Goal: Transaction & Acquisition: Subscribe to service/newsletter

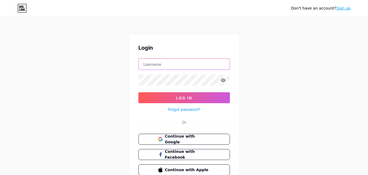
click at [174, 68] on input "text" at bounding box center [184, 64] width 91 height 11
paste input "[EMAIL_ADDRESS][DOMAIN_NAME]"
type input "[EMAIL_ADDRESS][DOMAIN_NAME]"
click at [168, 91] on form "[EMAIL_ADDRESS][DOMAIN_NAME] Log In Forgot password?" at bounding box center [184, 85] width 92 height 54
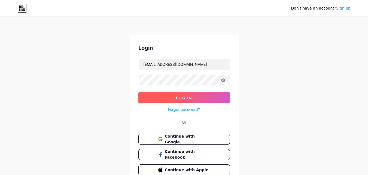
click at [168, 95] on button "Log In" at bounding box center [184, 97] width 92 height 11
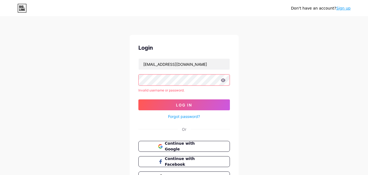
click at [344, 10] on link "Sign up" at bounding box center [343, 8] width 14 height 4
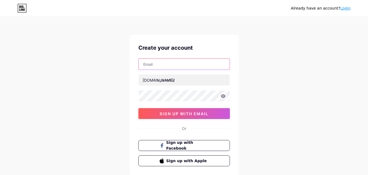
click at [156, 65] on input "text" at bounding box center [184, 64] width 91 height 11
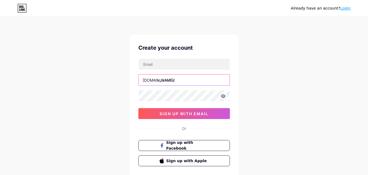
drag, startPoint x: 163, startPoint y: 72, endPoint x: 185, endPoint y: 77, distance: 22.3
click at [185, 77] on input "text" at bounding box center [184, 79] width 91 height 11
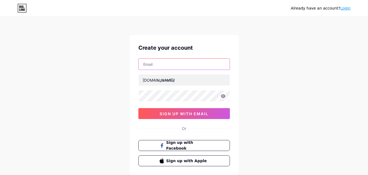
click at [159, 64] on input "text" at bounding box center [184, 64] width 91 height 11
type input "[EMAIL_ADDRESS][DOMAIN_NAME]"
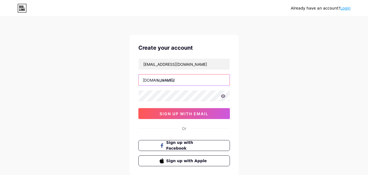
click at [177, 78] on input "text" at bounding box center [184, 79] width 91 height 11
click at [171, 79] on input "text" at bounding box center [184, 79] width 91 height 11
type input "jameswill"
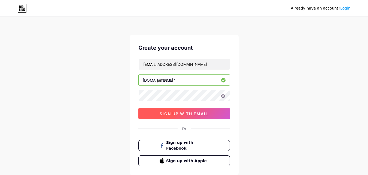
click at [152, 110] on button "sign up with email" at bounding box center [184, 113] width 92 height 11
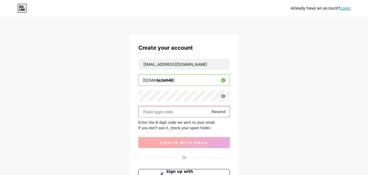
paste input "475193"
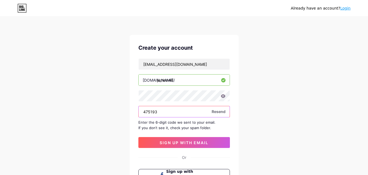
type input "475193"
click at [177, 136] on div "[EMAIL_ADDRESS][DOMAIN_NAME] [DOMAIN_NAME]/ jameswill 475193 Resend Enter the 6…" at bounding box center [184, 102] width 92 height 89
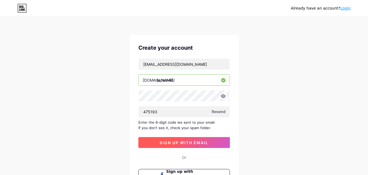
click at [177, 141] on span "sign up with email" at bounding box center [184, 142] width 49 height 5
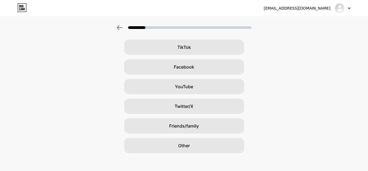
scroll to position [64, 0]
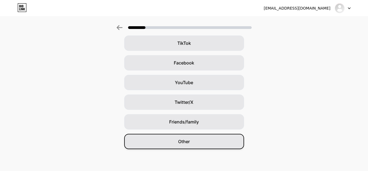
click at [184, 138] on span "Other" at bounding box center [184, 141] width 12 height 7
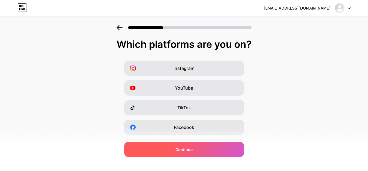
click at [185, 147] on span "Continue" at bounding box center [184, 149] width 17 height 6
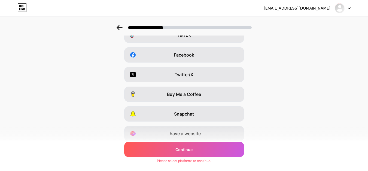
scroll to position [92, 0]
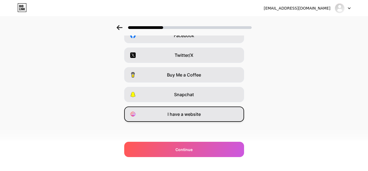
click at [185, 115] on span "I have a website" at bounding box center [184, 114] width 33 height 7
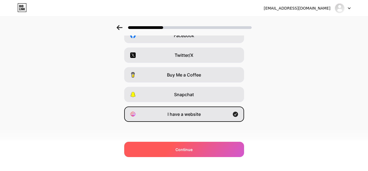
click at [195, 149] on div "Continue" at bounding box center [184, 148] width 120 height 15
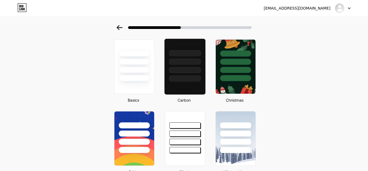
scroll to position [0, 0]
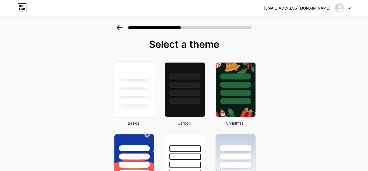
click at [136, 98] on div at bounding box center [134, 101] width 32 height 6
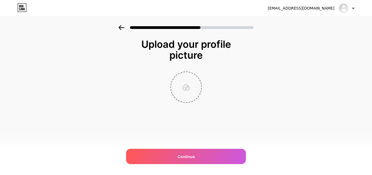
click at [183, 86] on input "file" at bounding box center [186, 87] width 30 height 30
type input "C:\fakepath\Screenshot_2.png"
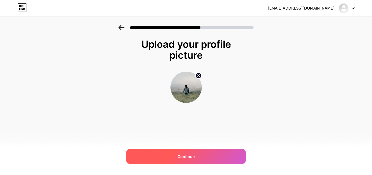
click at [193, 152] on div "Continue" at bounding box center [186, 156] width 120 height 15
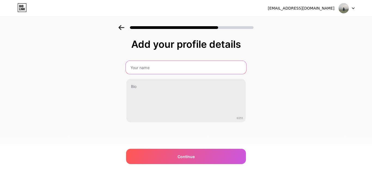
click at [146, 69] on input "text" at bounding box center [186, 67] width 121 height 13
drag, startPoint x: 162, startPoint y: 67, endPoint x: 145, endPoint y: 66, distance: 17.5
click at [145, 66] on input "[PERSON_NAME]" at bounding box center [186, 67] width 121 height 13
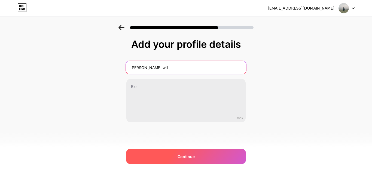
type input "[PERSON_NAME] will"
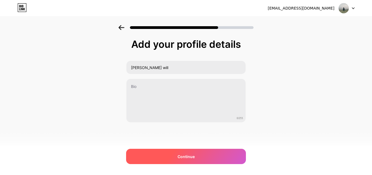
click at [194, 160] on div "Continue" at bounding box center [186, 156] width 120 height 15
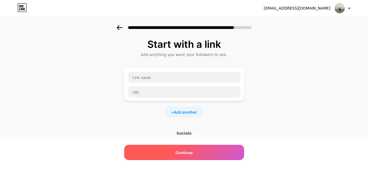
click at [188, 154] on span "Continue" at bounding box center [184, 152] width 17 height 6
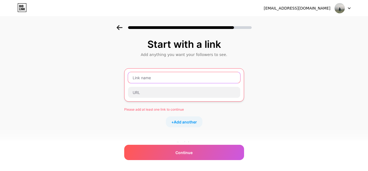
click at [158, 77] on input "text" at bounding box center [184, 77] width 112 height 11
paste input "The Visionary Approach of [PERSON_NAME] in Scaling Indian Startups Globally"
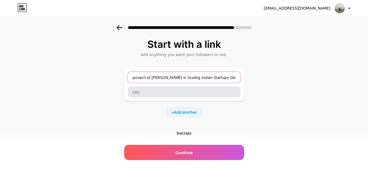
type input "The Visionary Approach of [PERSON_NAME] in Scaling Indian Startups Globally"
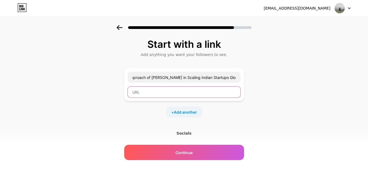
click at [148, 92] on input "text" at bounding box center [184, 91] width 113 height 11
paste input "[URL][DOMAIN_NAME][PERSON_NAME]"
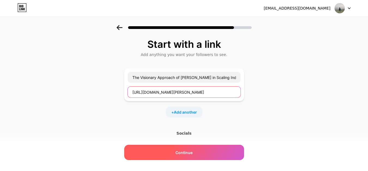
type input "[URL][DOMAIN_NAME][PERSON_NAME]"
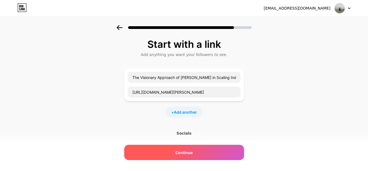
scroll to position [0, 0]
click at [190, 155] on div "Continue" at bounding box center [184, 151] width 120 height 15
click at [176, 150] on div "Continue" at bounding box center [184, 151] width 120 height 15
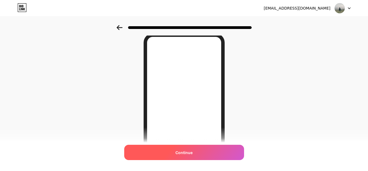
scroll to position [55, 0]
click at [187, 154] on span "Continue" at bounding box center [184, 152] width 17 height 6
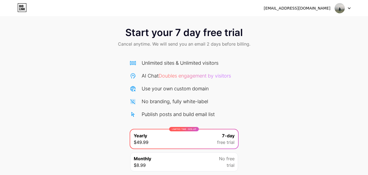
scroll to position [45, 0]
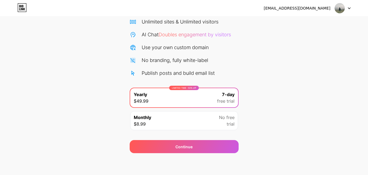
click at [213, 122] on div "Monthly $8.99 No free trial" at bounding box center [184, 120] width 108 height 19
